Goal: Contribute content

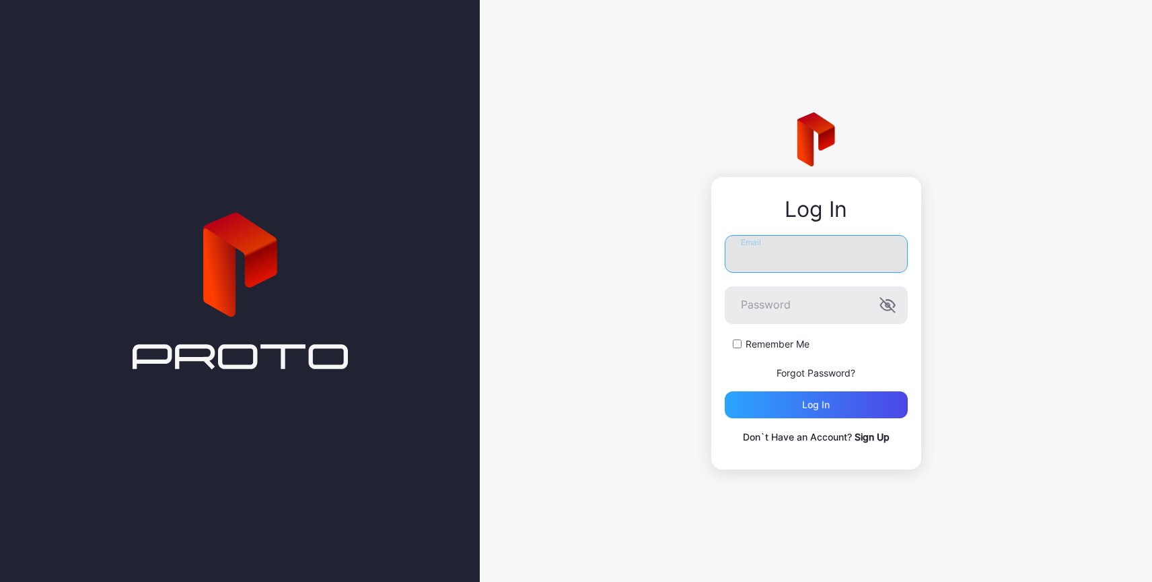
click at [766, 256] on input "Email" at bounding box center [816, 254] width 183 height 38
type input "**********"
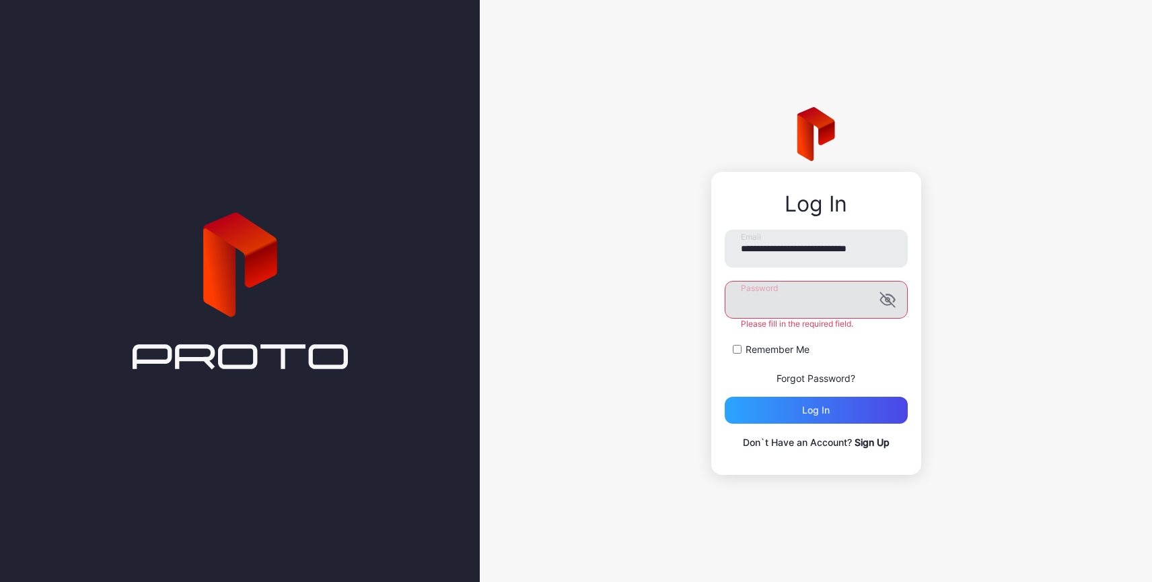
click at [890, 303] on icon "button" at bounding box center [888, 299] width 16 height 16
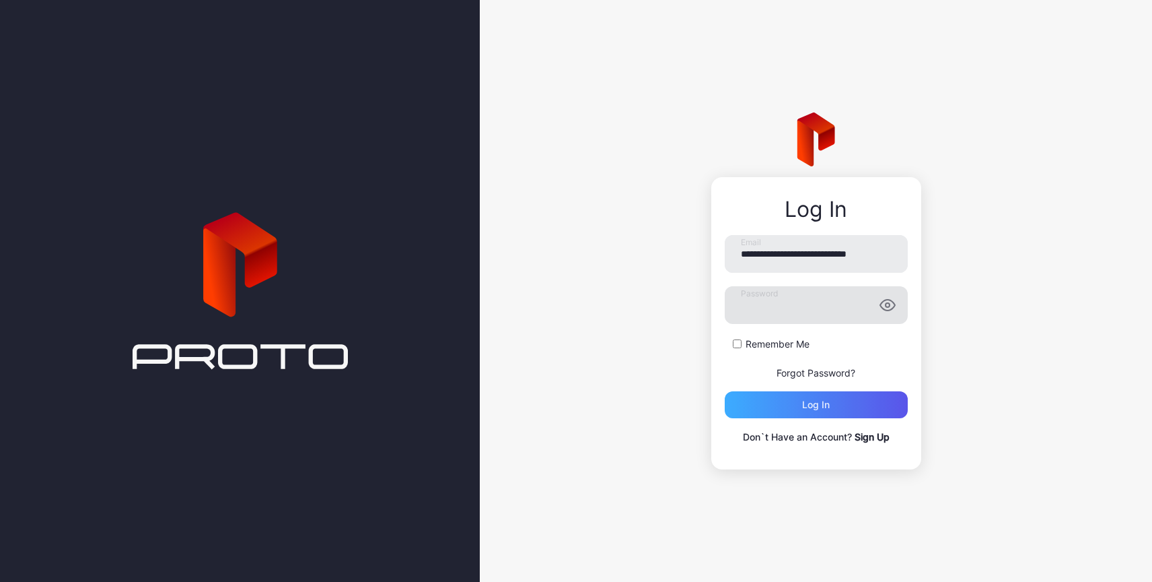
click at [829, 405] on div "Log in" at bounding box center [816, 404] width 28 height 11
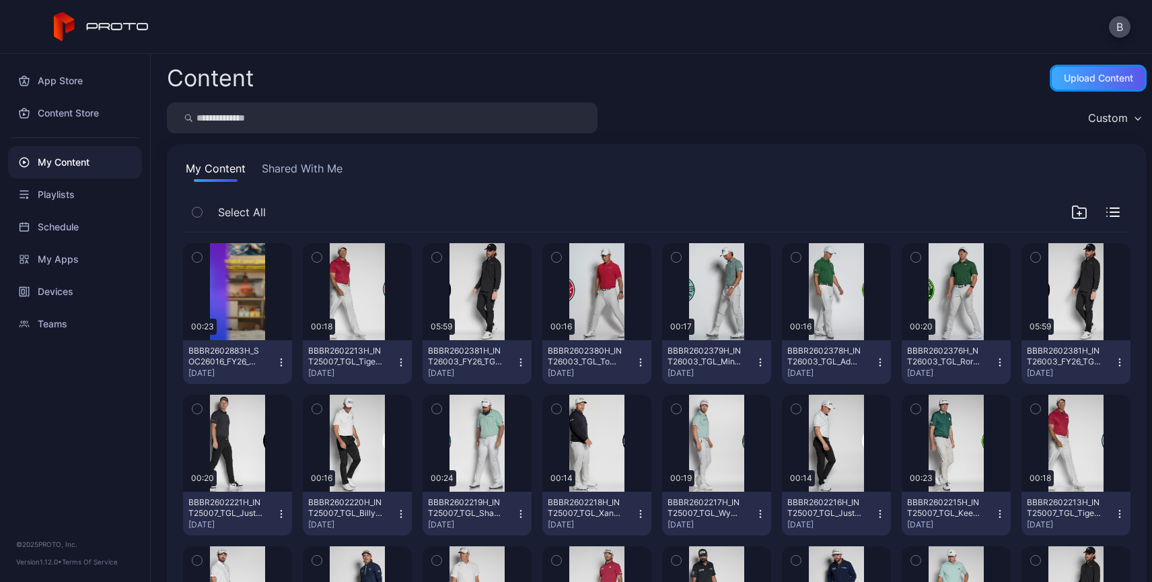
click at [1067, 79] on div "Upload Content" at bounding box center [1098, 78] width 69 height 11
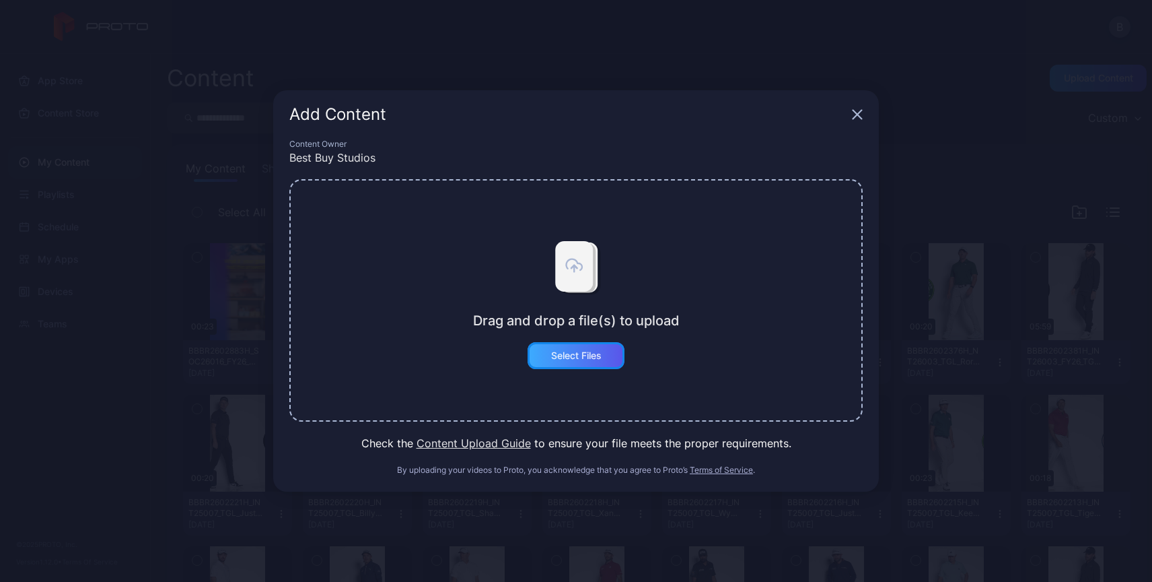
click at [571, 356] on div "Select Files" at bounding box center [576, 355] width 50 height 11
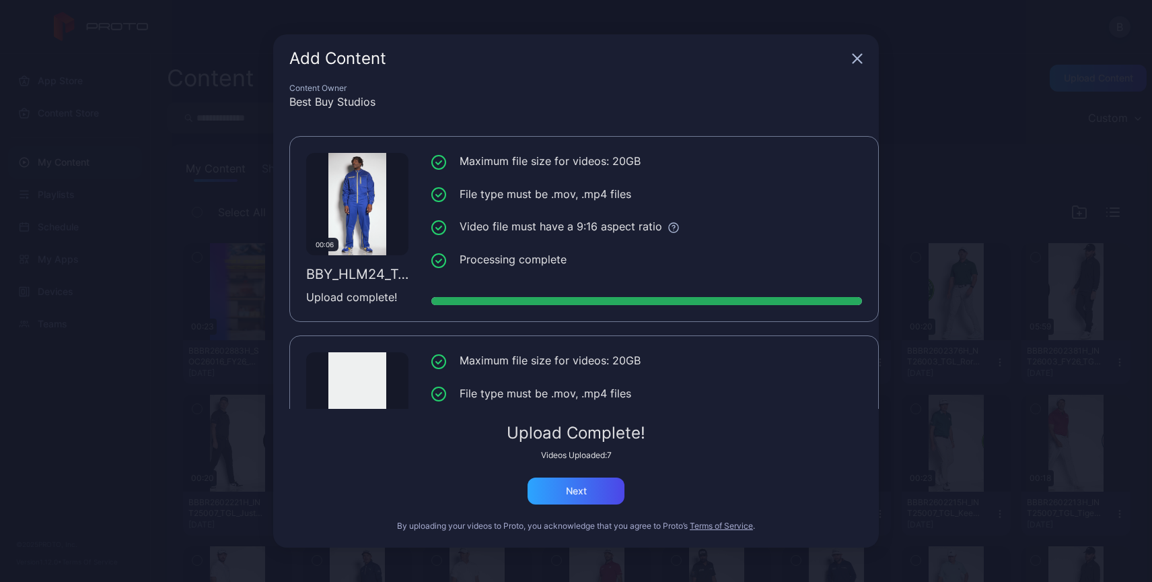
scroll to position [1098, 0]
